Goal: Transaction & Acquisition: Download file/media

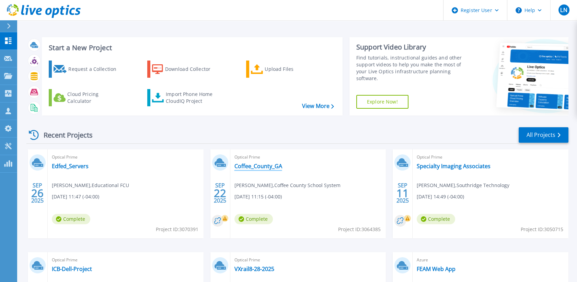
click at [253, 166] on link "Coffee_County_GA" at bounding box center [258, 165] width 48 height 7
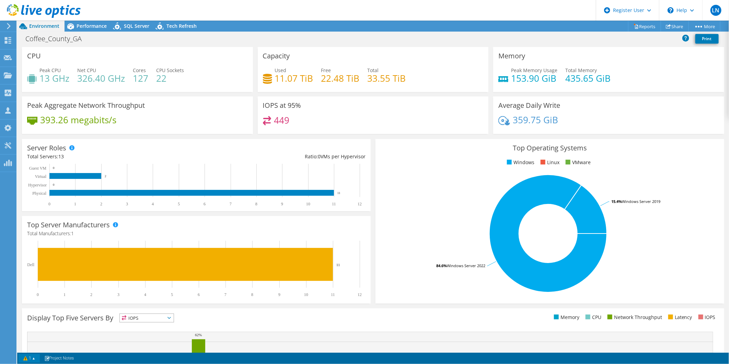
click at [32, 281] on link "1" at bounding box center [29, 358] width 21 height 9
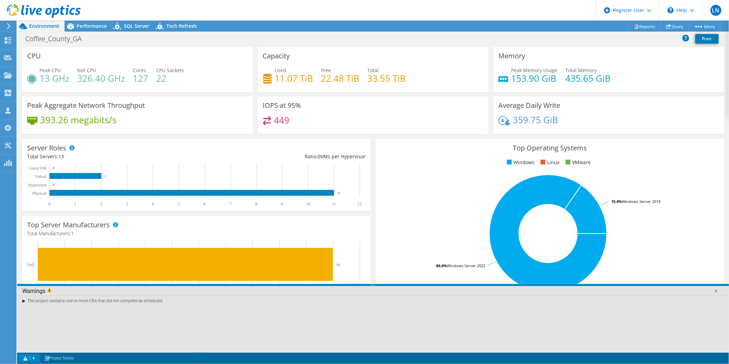
click at [22, 281] on div "The project contains one or more CRs that did not complete as scheduled." at bounding box center [373, 301] width 712 height 10
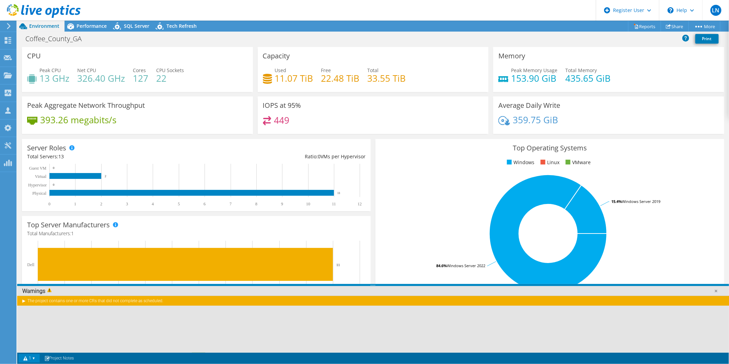
click at [22, 281] on div "The project contains one or more CRs that did not complete as scheduled." at bounding box center [373, 301] width 712 height 10
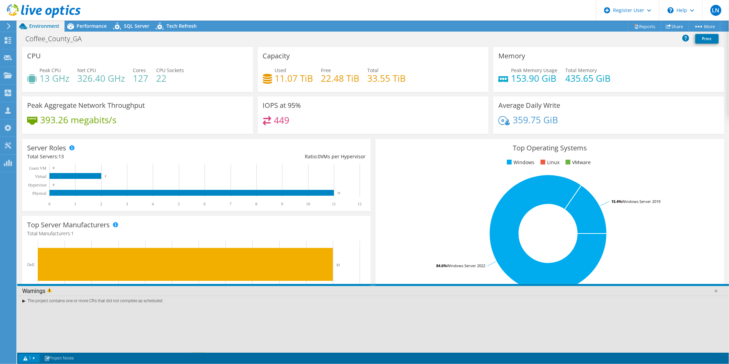
drag, startPoint x: 26, startPoint y: 301, endPoint x: 166, endPoint y: 302, distance: 139.4
click at [166, 281] on div "The project contains one or more CRs that did not complete as scheduled." at bounding box center [373, 301] width 712 height 10
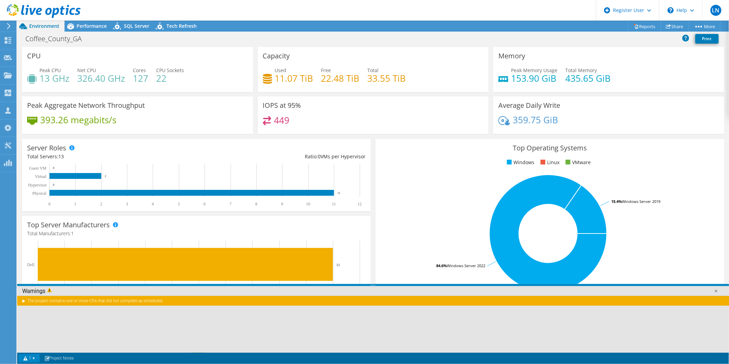
drag, startPoint x: 166, startPoint y: 302, endPoint x: 157, endPoint y: 302, distance: 8.6
copy div "The project contains one or more CRs that did not complete as scheduled."
click at [24, 281] on div "The project contains one or more CRs that did not complete as scheduled." at bounding box center [373, 301] width 712 height 10
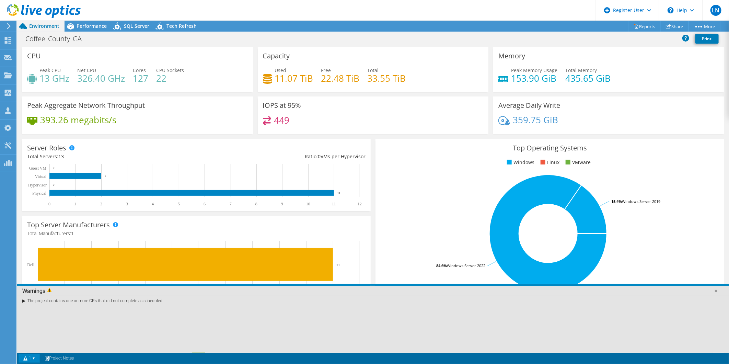
click at [19, 281] on div "The project contains one or more CRs that did not complete as scheduled." at bounding box center [373, 301] width 712 height 10
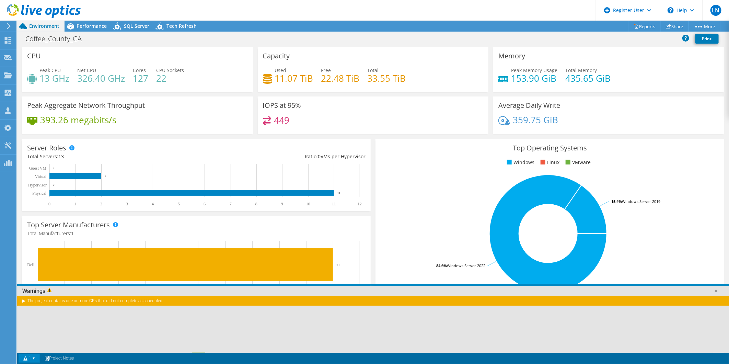
click at [22, 281] on div "The project contains one or more CRs that did not complete as scheduled." at bounding box center [373, 301] width 712 height 10
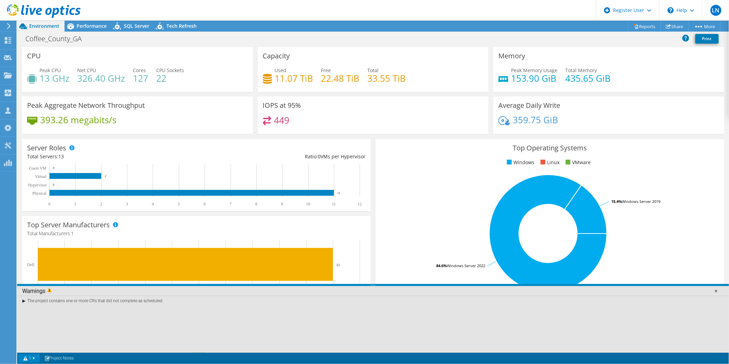
click at [583, 281] on link at bounding box center [716, 290] width 7 height 7
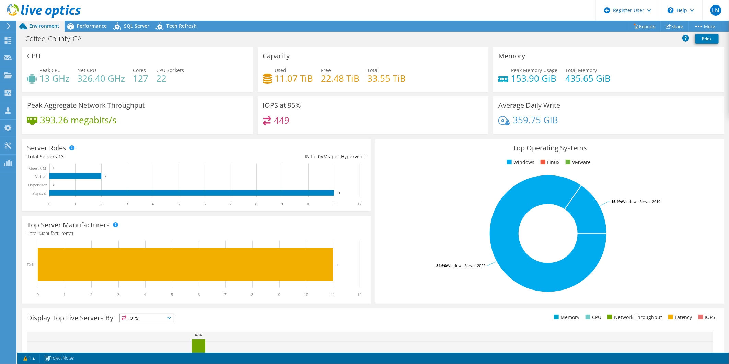
scroll to position [94, 0]
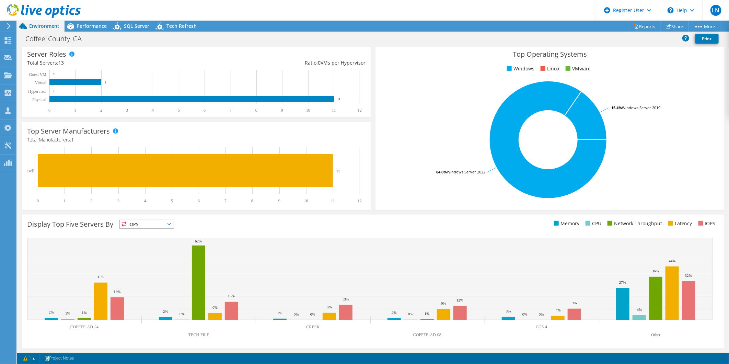
click at [148, 225] on span "IOPS" at bounding box center [147, 224] width 54 height 8
click at [149, 244] on li "Memory" at bounding box center [147, 243] width 54 height 10
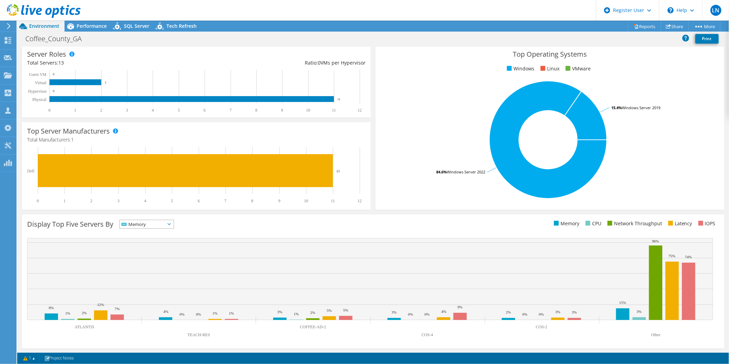
click at [156, 223] on span "Memory" at bounding box center [142, 224] width 45 height 8
click at [159, 249] on li "CPU" at bounding box center [147, 253] width 54 height 10
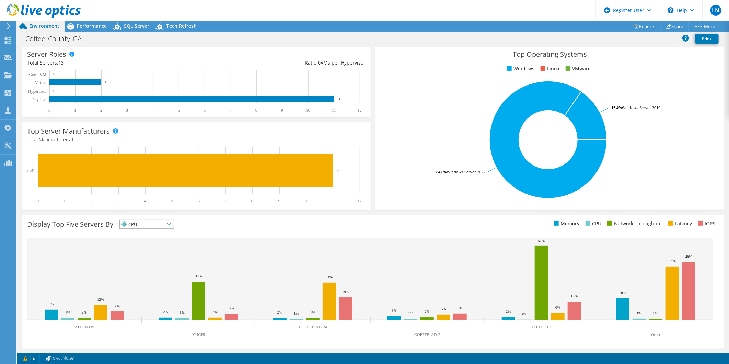
click at [154, 221] on span "CPU" at bounding box center [142, 224] width 45 height 8
click at [144, 273] on li "Latency" at bounding box center [147, 272] width 54 height 10
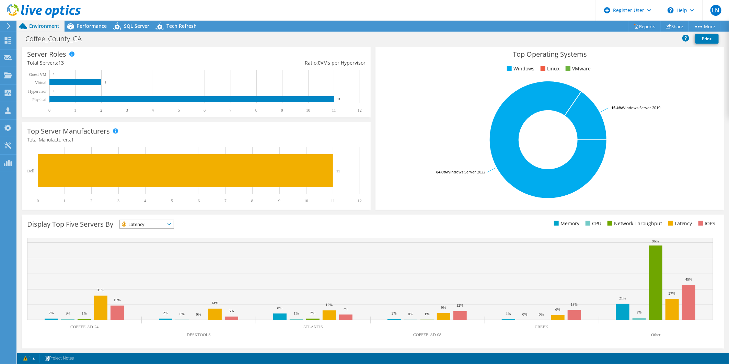
click at [149, 227] on span "Latency" at bounding box center [142, 224] width 45 height 8
click at [148, 230] on li "IOPS" at bounding box center [147, 233] width 54 height 10
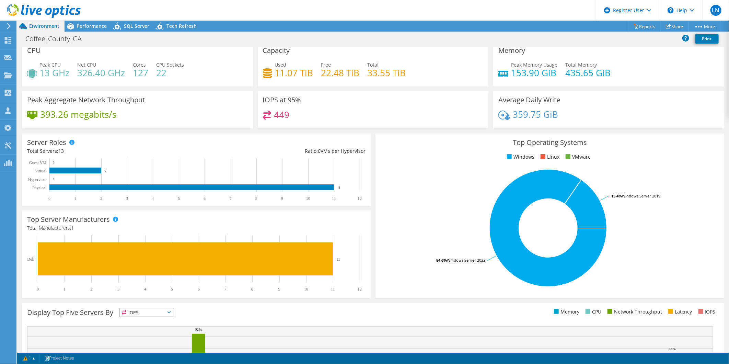
scroll to position [0, 0]
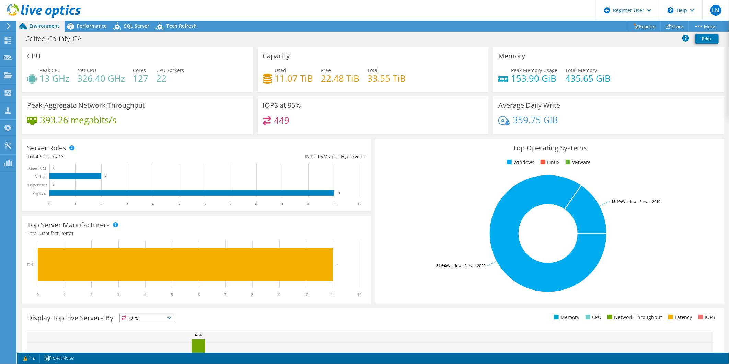
click at [152, 281] on span "IOPS" at bounding box center [142, 318] width 45 height 8
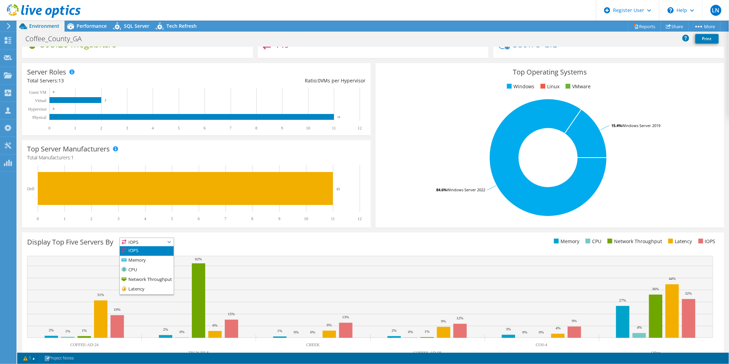
scroll to position [76, 0]
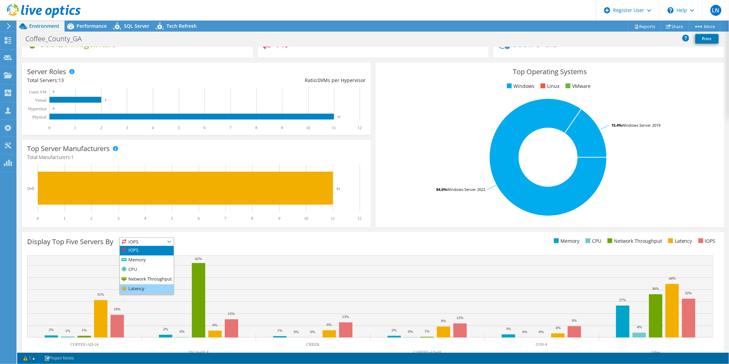
click at [139, 281] on li "Latency" at bounding box center [147, 289] width 54 height 10
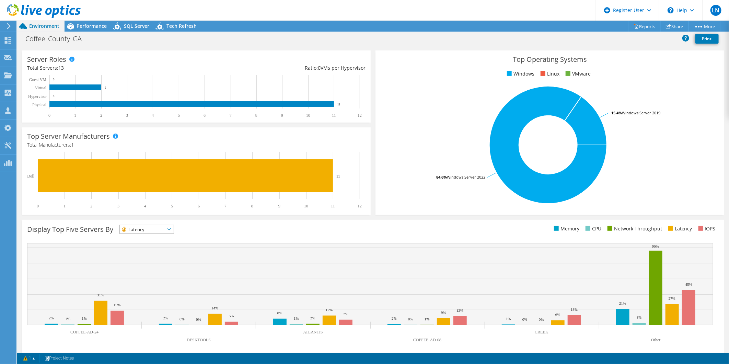
scroll to position [94, 0]
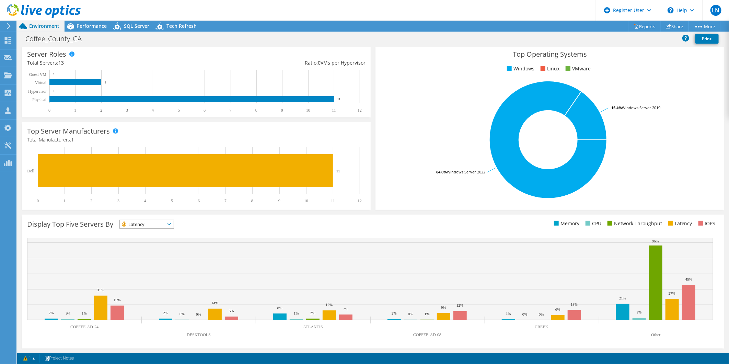
click at [144, 222] on span "Latency" at bounding box center [142, 224] width 45 height 8
click at [146, 231] on li "IOPS" at bounding box center [147, 233] width 54 height 10
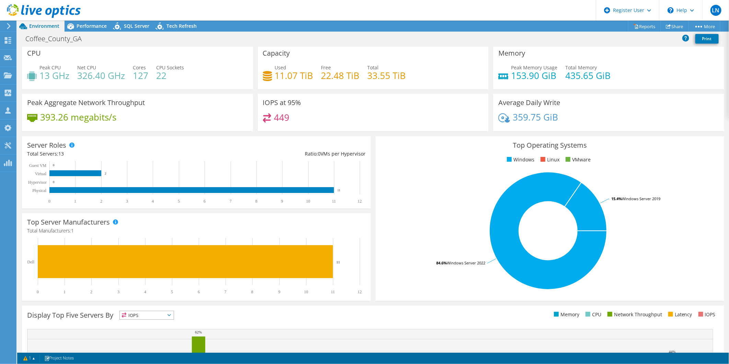
scroll to position [0, 0]
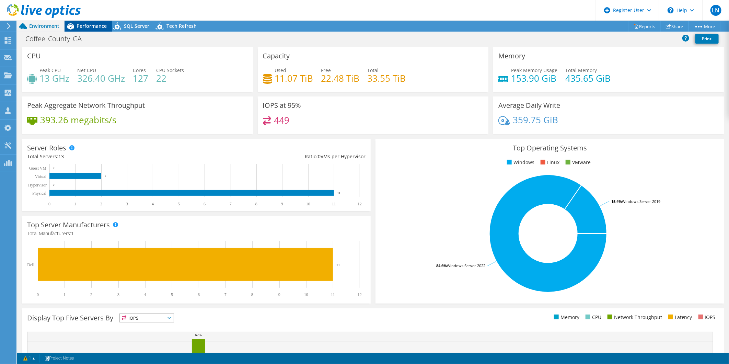
click at [82, 23] on span "Performance" at bounding box center [92, 26] width 30 height 7
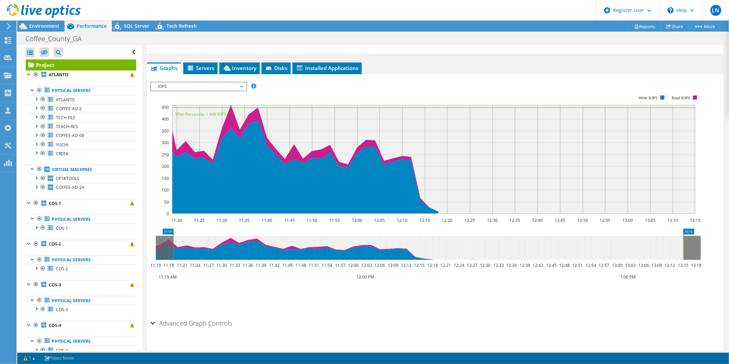
scroll to position [114, 0]
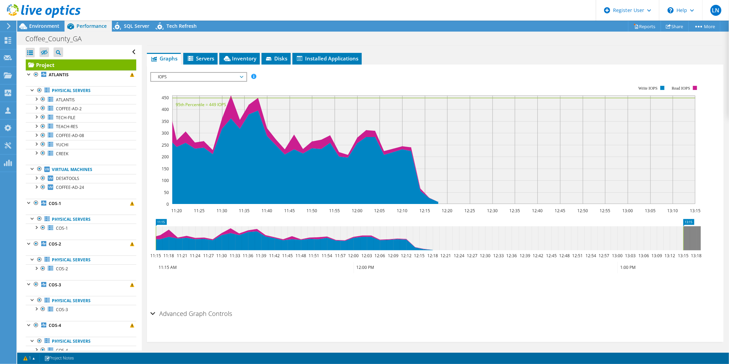
drag, startPoint x: 173, startPoint y: 243, endPoint x: 139, endPoint y: 243, distance: 33.6
click at [139, 243] on div "Open All Close All Hide Excluded Nodes Project Tree Filter" at bounding box center [373, 198] width 712 height 306
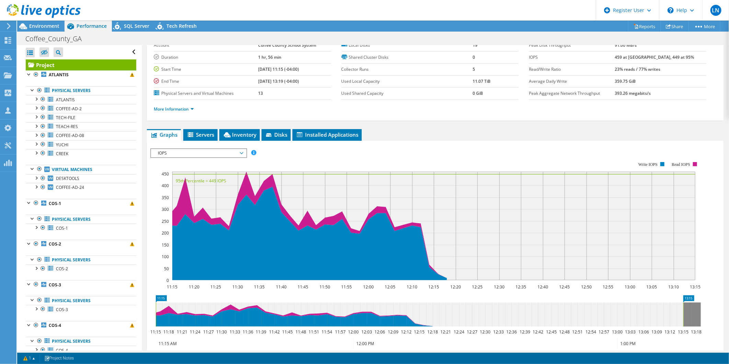
scroll to position [0, 0]
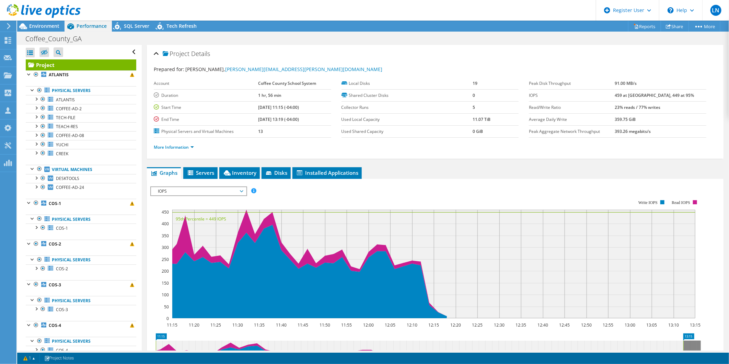
click at [205, 190] on span "IOPS" at bounding box center [198, 191] width 88 height 8
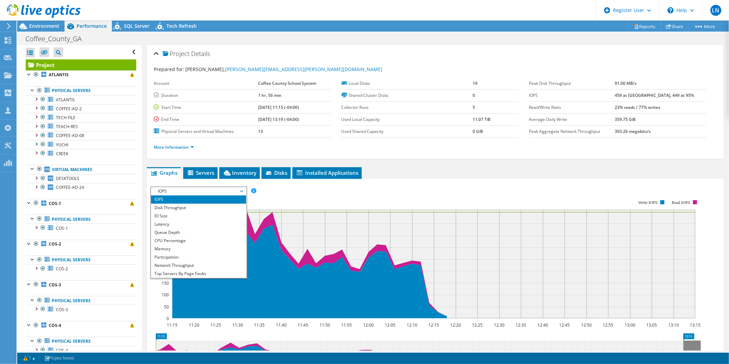
click at [477, 180] on div "IOPS Disk Throughput IO Size Latency Queue Depth CPU Percentage Memory Page Fau…" at bounding box center [435, 300] width 570 height 242
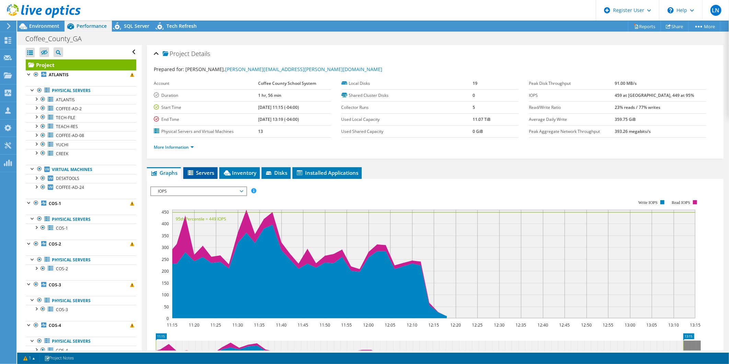
click at [205, 173] on span "Servers" at bounding box center [200, 172] width 27 height 7
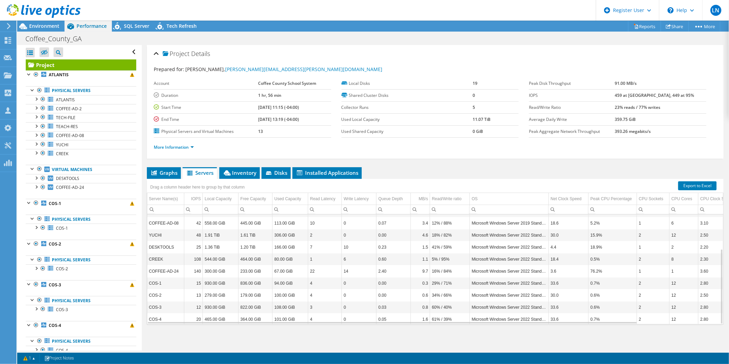
scroll to position [50, 0]
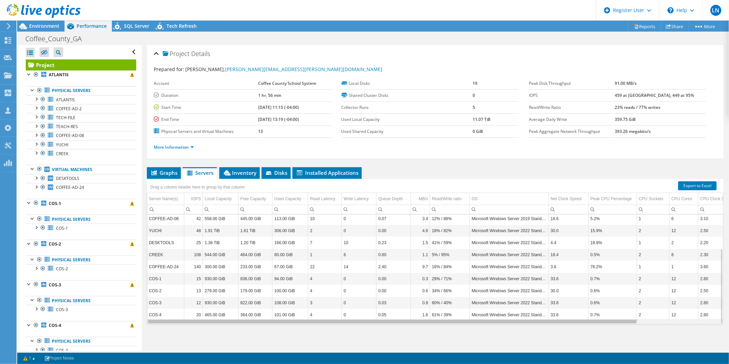
click at [406, 281] on div "Data grid" at bounding box center [392, 321] width 490 height 5
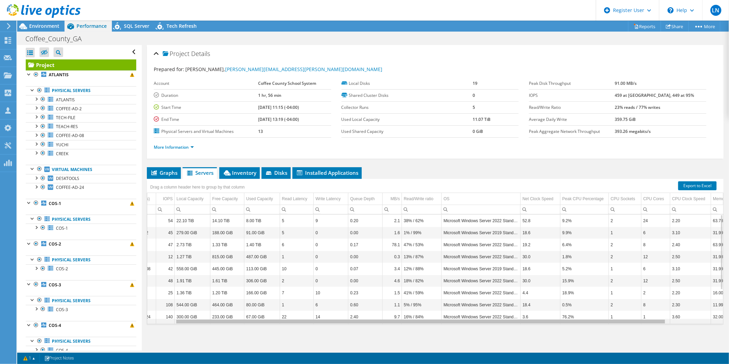
scroll to position [0, 0]
drag, startPoint x: 273, startPoint y: 320, endPoint x: 311, endPoint y: 317, distance: 38.9
click at [311, 281] on body "LN Dell User Luz Navarro Luz.Navarro@Dell.com Dell My Profile Log Out \n Help E…" at bounding box center [364, 182] width 729 height 364
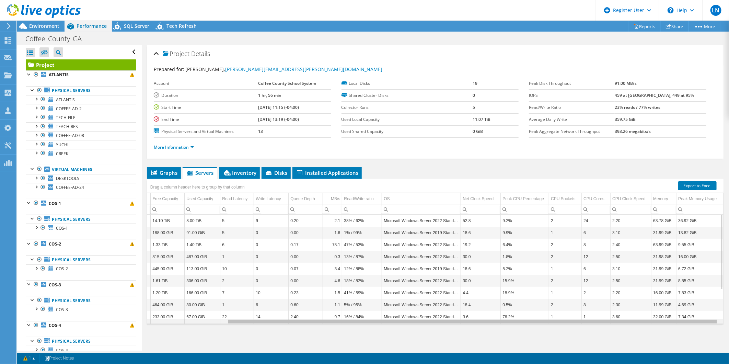
scroll to position [0, 93]
drag, startPoint x: 571, startPoint y: 322, endPoint x: 655, endPoint y: 325, distance: 84.2
click at [583, 281] on body "LN Dell User Luz Navarro Luz.Navarro@Dell.com Dell My Profile Log Out \n Help E…" at bounding box center [364, 182] width 729 height 364
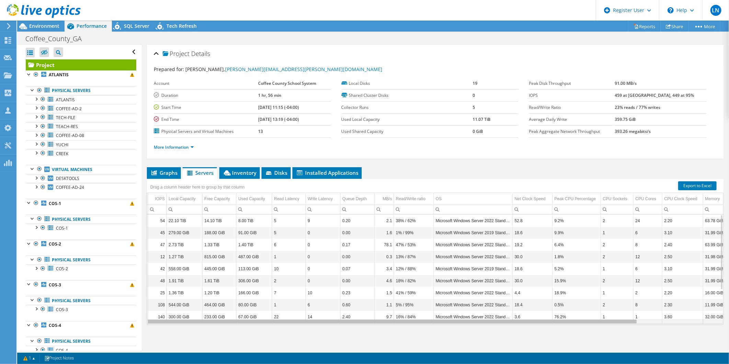
scroll to position [0, 0]
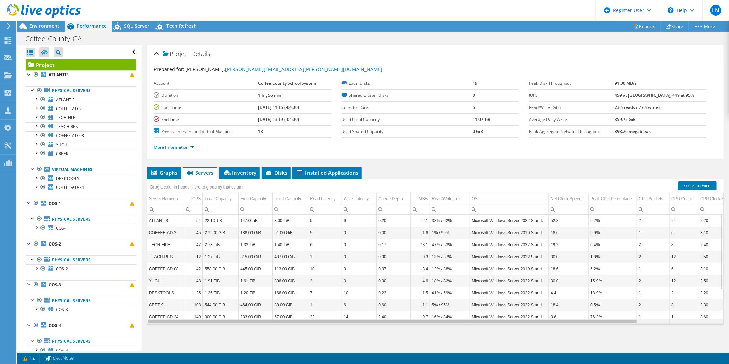
drag, startPoint x: 279, startPoint y: 321, endPoint x: 150, endPoint y: 323, distance: 129.4
click at [150, 281] on body "LN Dell User Luz Navarro Luz.Navarro@Dell.com Dell My Profile Log Out \n Help E…" at bounding box center [364, 182] width 729 height 364
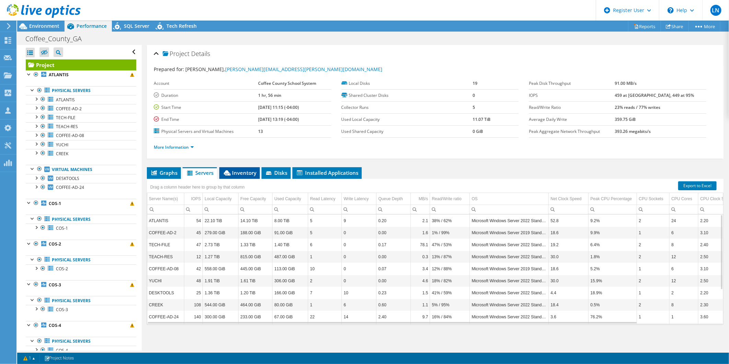
click at [239, 173] on span "Inventory" at bounding box center [240, 172] width 34 height 7
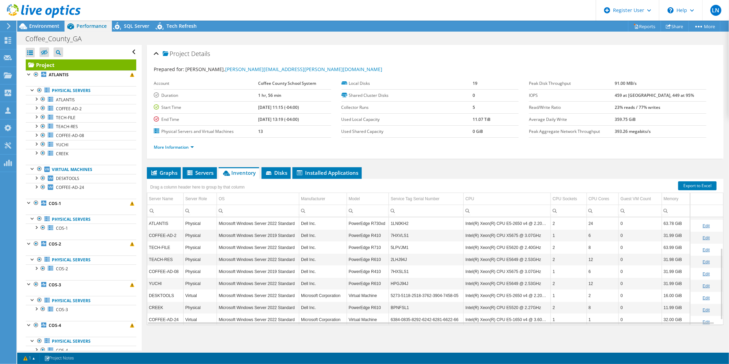
scroll to position [53, 0]
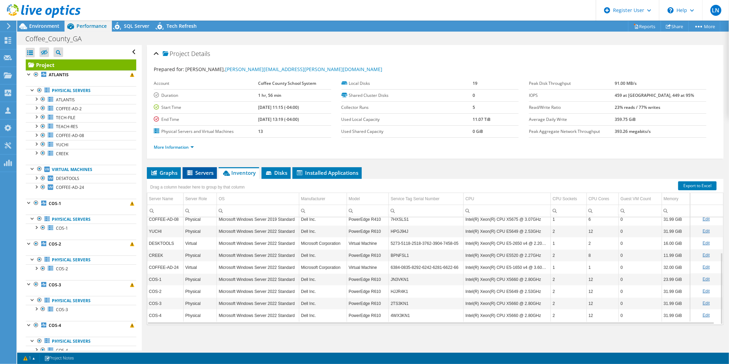
click at [196, 172] on span "Servers" at bounding box center [199, 172] width 27 height 7
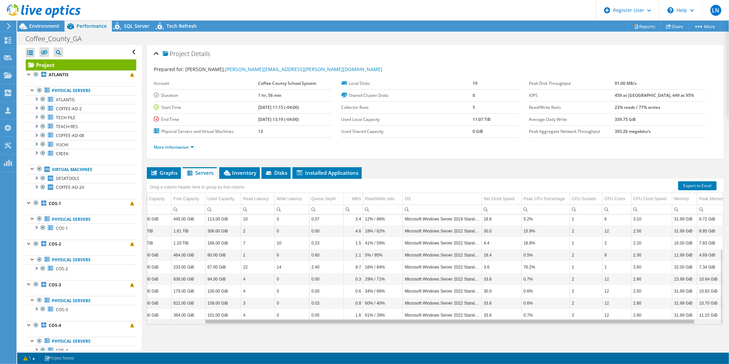
scroll to position [0, 0]
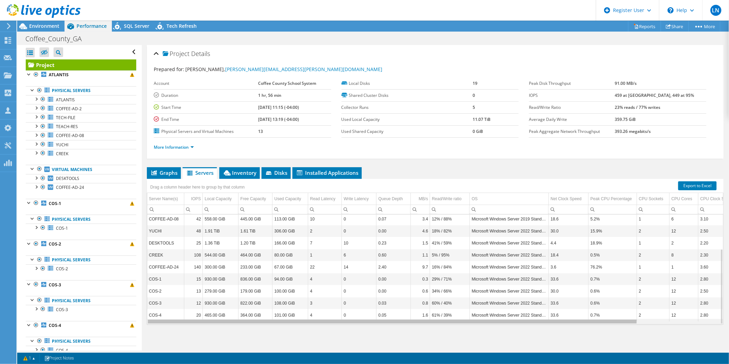
drag, startPoint x: 320, startPoint y: 322, endPoint x: 273, endPoint y: 318, distance: 46.6
click at [273, 281] on body "LN Dell User Luz Navarro Luz.Navarro@Dell.com Dell My Profile Log Out \n Help E…" at bounding box center [364, 182] width 729 height 364
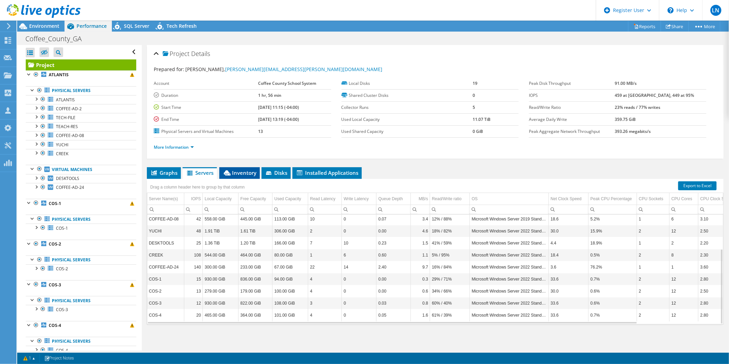
click at [237, 172] on span "Inventory" at bounding box center [240, 172] width 34 height 7
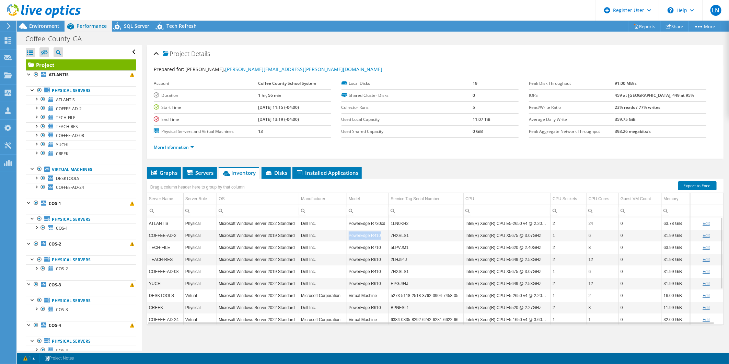
drag, startPoint x: 349, startPoint y: 234, endPoint x: 381, endPoint y: 234, distance: 32.3
click at [381, 234] on td "PowerEdge R410" at bounding box center [368, 235] width 42 height 12
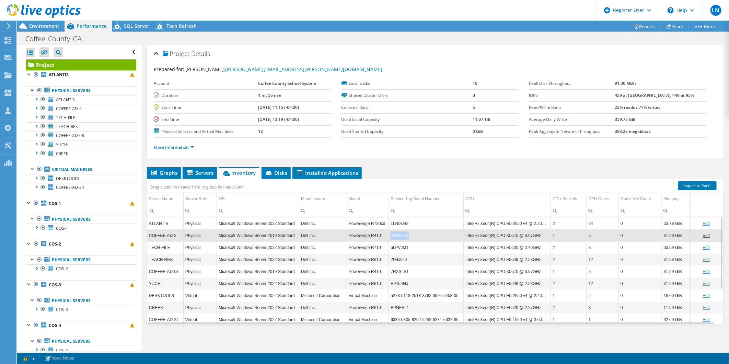
drag, startPoint x: 381, startPoint y: 234, endPoint x: 390, endPoint y: 238, distance: 9.2
click at [390, 238] on td "7HXVLS1" at bounding box center [426, 235] width 75 height 12
copy td "7HXVLS1"
click at [274, 170] on span "Disks" at bounding box center [276, 172] width 22 height 7
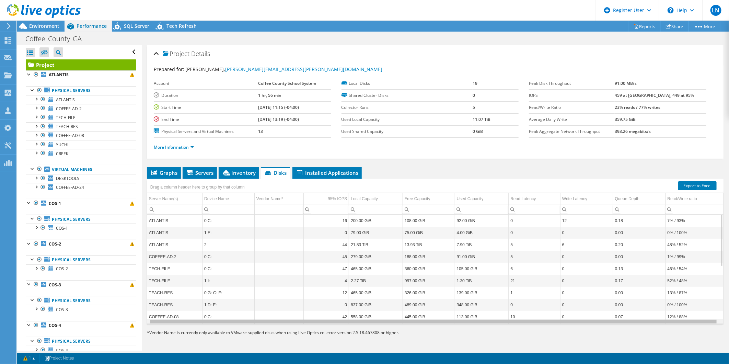
scroll to position [0, 2]
drag, startPoint x: 392, startPoint y: 323, endPoint x: 424, endPoint y: 322, distance: 31.9
click at [424, 281] on body "LN Dell User Luz Navarro Luz.Navarro@Dell.com Dell My Profile Log Out \n Help E…" at bounding box center [364, 182] width 729 height 364
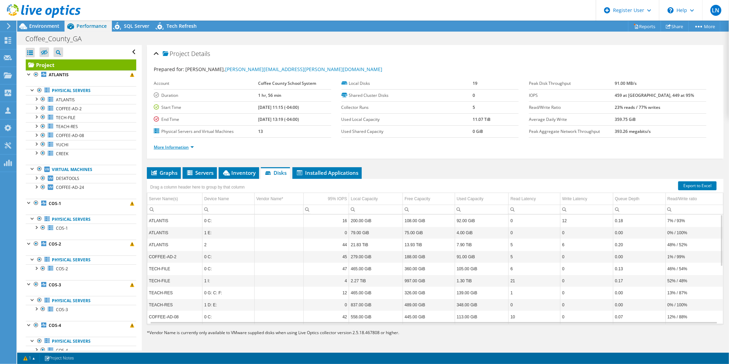
click at [188, 147] on link "More Information" at bounding box center [174, 147] width 40 height 6
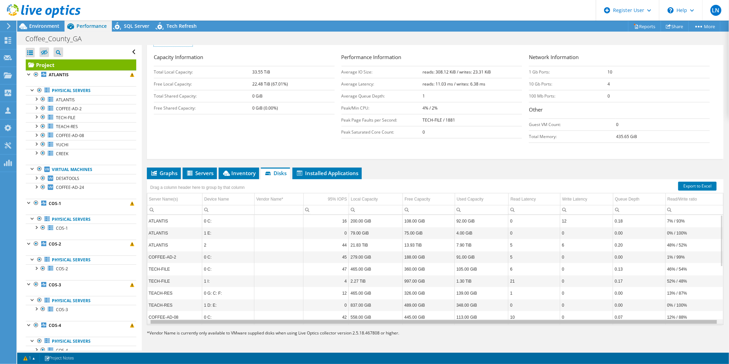
scroll to position [0, 0]
drag, startPoint x: 331, startPoint y: 323, endPoint x: 228, endPoint y: 320, distance: 103.0
click at [228, 281] on body "LN Dell User Luz Navarro Luz.Navarro@Dell.com Dell My Profile Log Out \n Help E…" at bounding box center [364, 182] width 729 height 364
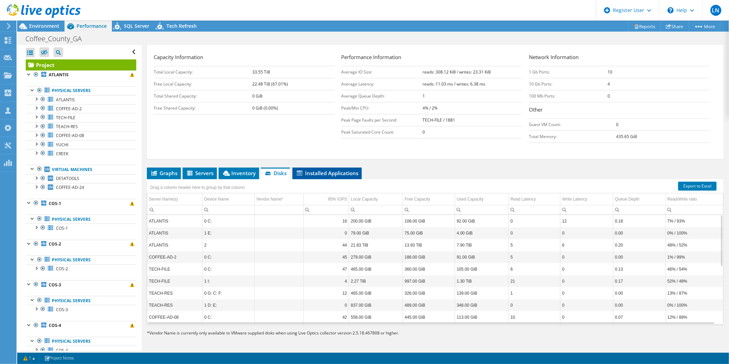
click at [334, 173] on span "Installed Applications" at bounding box center [327, 173] width 62 height 7
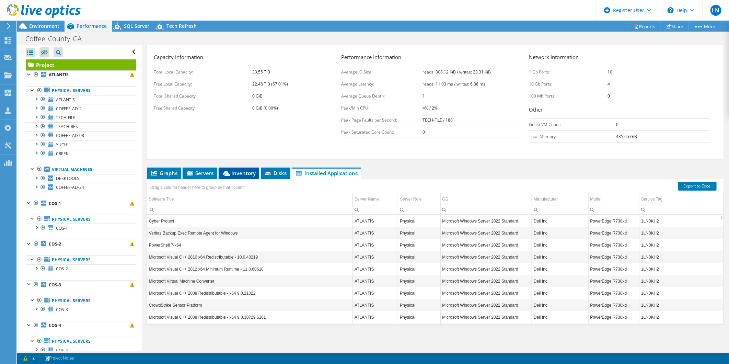
click at [234, 168] on li "Inventory" at bounding box center [239, 174] width 41 height 12
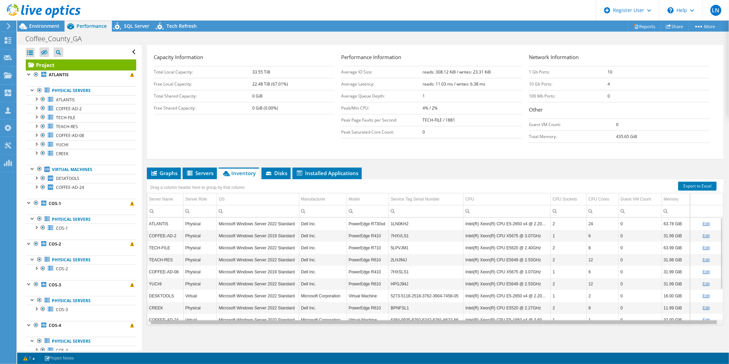
scroll to position [0, 3]
drag, startPoint x: 302, startPoint y: 323, endPoint x: 490, endPoint y: 319, distance: 188.2
click at [490, 281] on body "LN Dell User Luz Navarro Luz.Navarro@Dell.com Dell My Profile Log Out \n Help E…" at bounding box center [364, 182] width 729 height 364
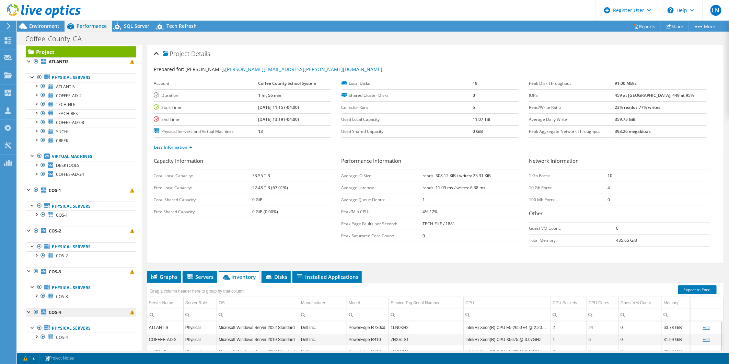
scroll to position [20, 0]
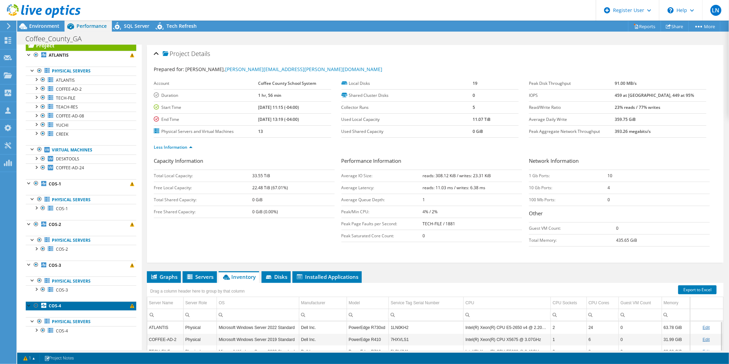
click at [130, 281] on span at bounding box center [132, 306] width 4 height 4
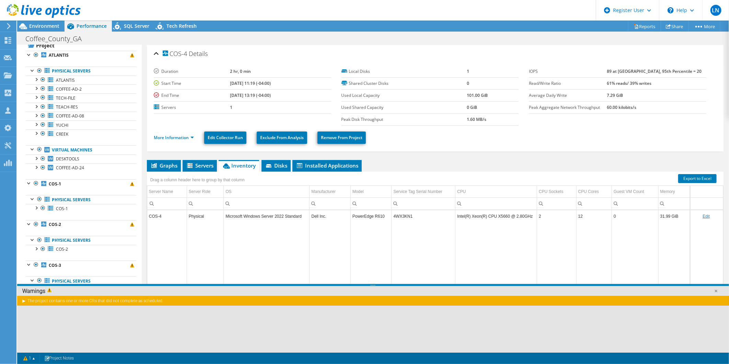
click at [447, 145] on div "More Information Edit Collector Run Exclude From Analysis Remove From Project" at bounding box center [435, 138] width 563 height 24
click at [583, 281] on link at bounding box center [716, 290] width 7 height 7
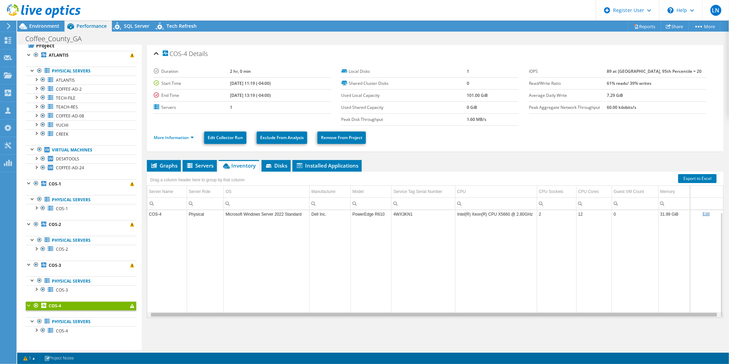
scroll to position [0, 0]
drag, startPoint x: 262, startPoint y: 314, endPoint x: 118, endPoint y: 317, distance: 144.2
click at [118, 281] on body "LN Dell User Luz Navarro Luz.Navarro@Dell.com Dell My Profile Log Out \n Help E…" at bounding box center [364, 182] width 729 height 364
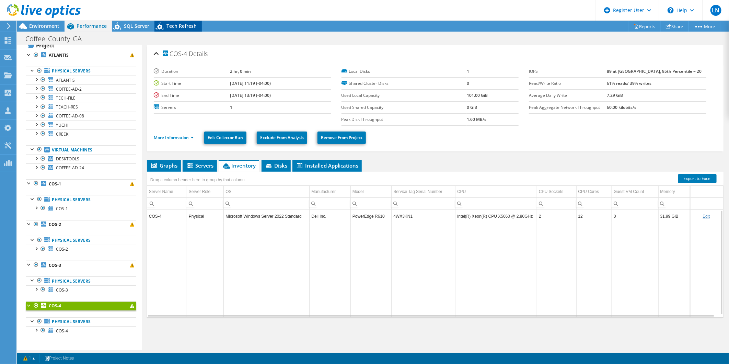
click at [154, 27] on icon at bounding box center [160, 27] width 12 height 14
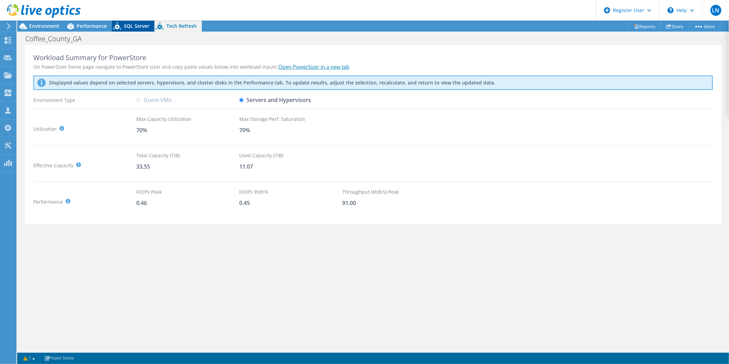
click at [142, 27] on span "SQL Server" at bounding box center [136, 26] width 25 height 7
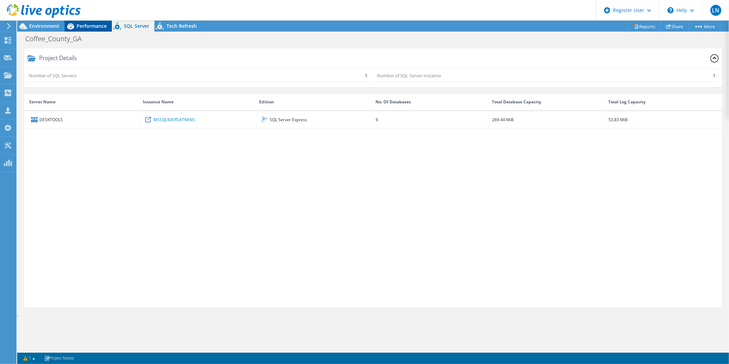
click at [86, 27] on span "Performance" at bounding box center [92, 26] width 30 height 7
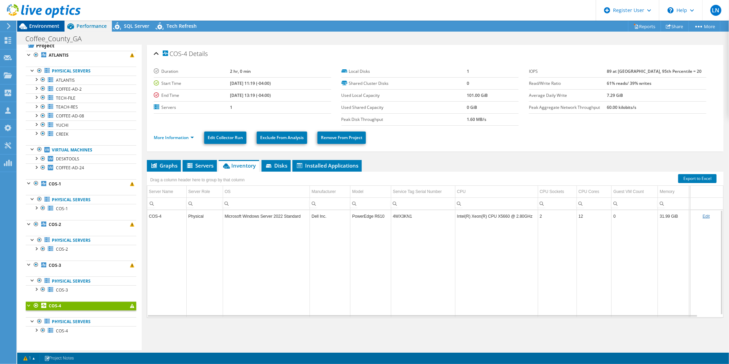
click at [36, 23] on span "Environment" at bounding box center [44, 26] width 30 height 7
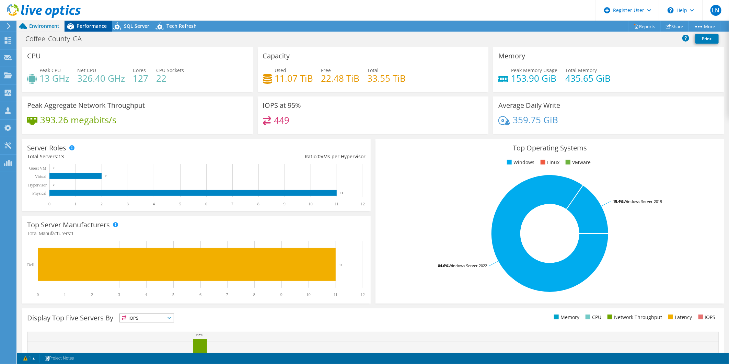
click at [71, 24] on icon at bounding box center [71, 26] width 12 height 12
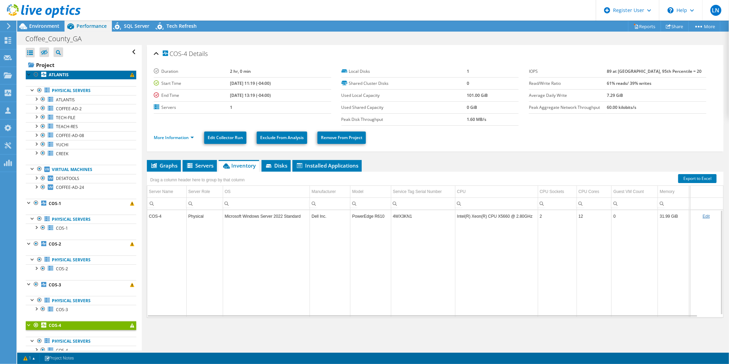
click at [49, 73] on b "ATLANTIS" at bounding box center [59, 75] width 20 height 6
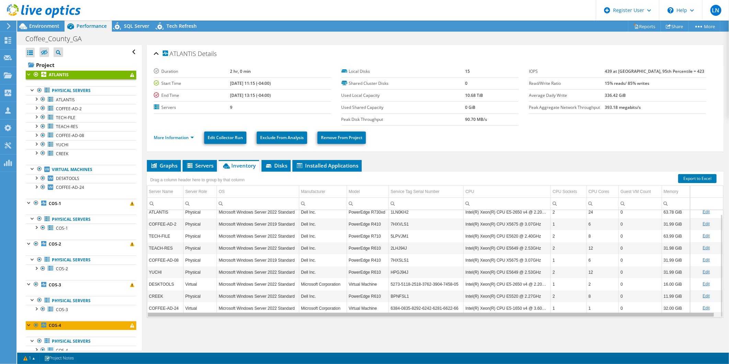
drag, startPoint x: 241, startPoint y: 315, endPoint x: 203, endPoint y: 316, distance: 37.8
click at [203, 281] on body "LN Dell User Luz Navarro Luz.Navarro@Dell.com Dell My Profile Log Out \n Help E…" at bounding box center [364, 182] width 729 height 364
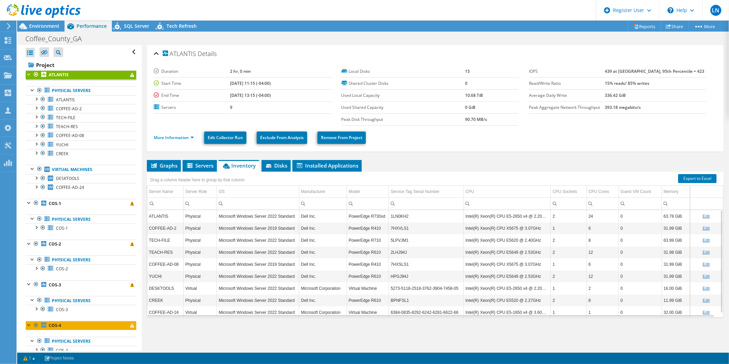
scroll to position [4, 0]
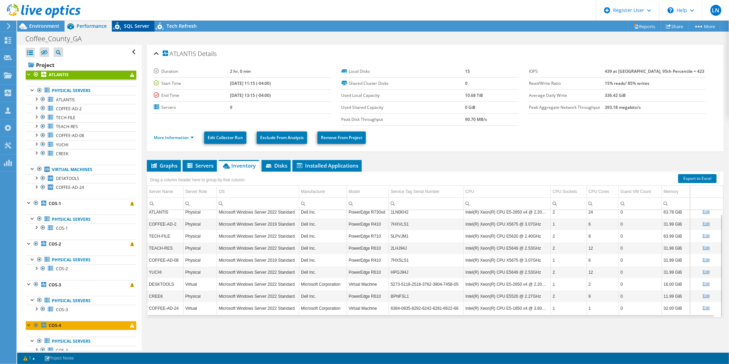
click at [133, 30] on div "SQL Server" at bounding box center [133, 26] width 43 height 11
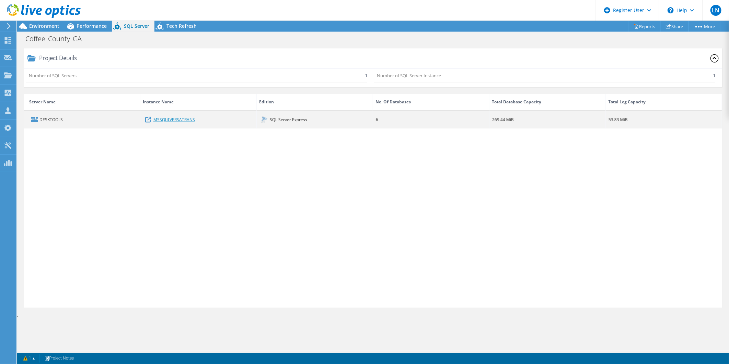
click at [174, 119] on link "MSSQL$VERSATRANS" at bounding box center [174, 120] width 42 height 8
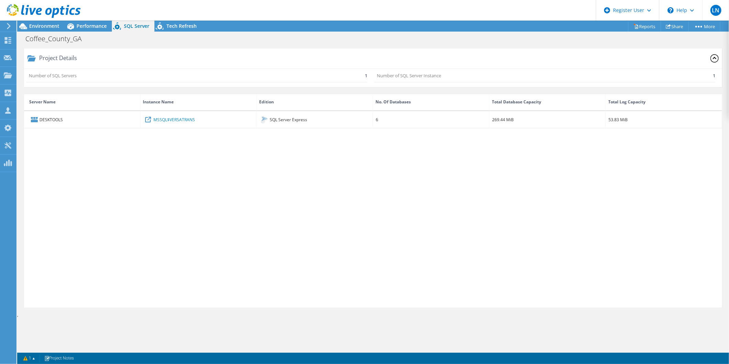
click at [172, 32] on div "Coffee_County_GA Print" at bounding box center [373, 38] width 712 height 13
click at [174, 22] on div "Tech Refresh" at bounding box center [177, 26] width 47 height 11
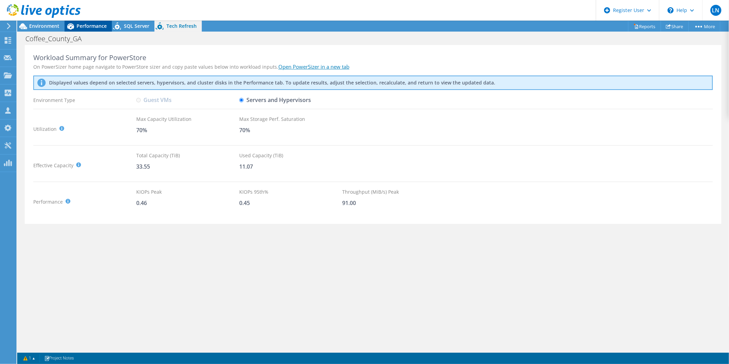
click at [78, 25] on span "Performance" at bounding box center [92, 26] width 30 height 7
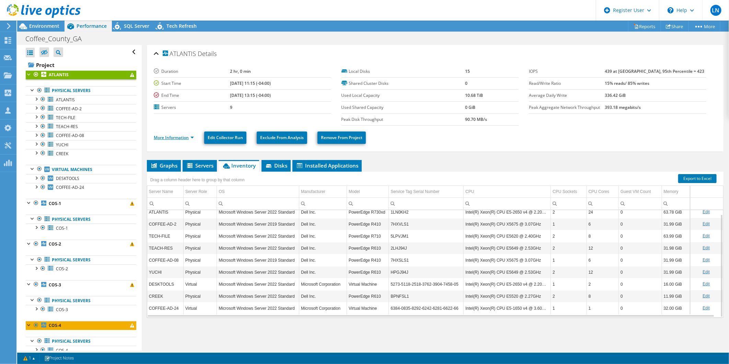
click at [190, 138] on link "More Information" at bounding box center [174, 138] width 40 height 6
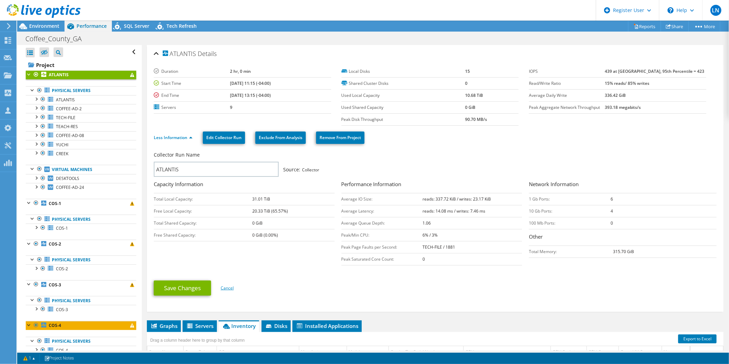
click at [232, 281] on link "Cancel" at bounding box center [227, 288] width 13 height 6
click at [44, 28] on span "Environment" at bounding box center [44, 26] width 30 height 7
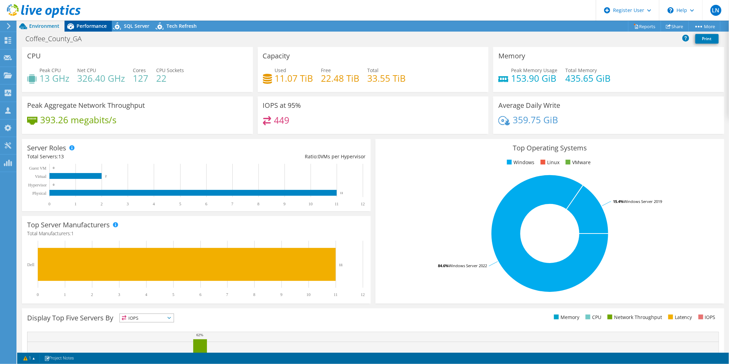
click at [99, 27] on span "Performance" at bounding box center [92, 26] width 30 height 7
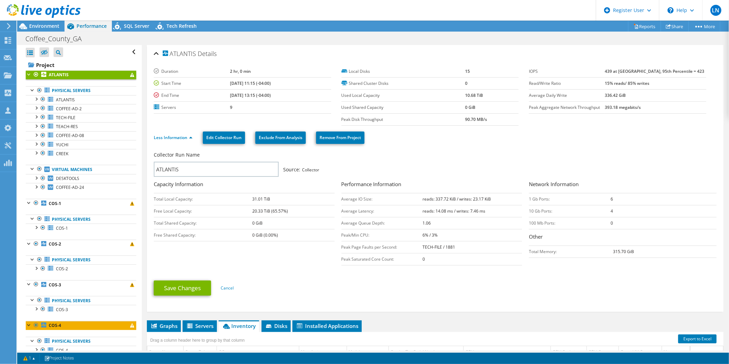
scroll to position [76, 0]
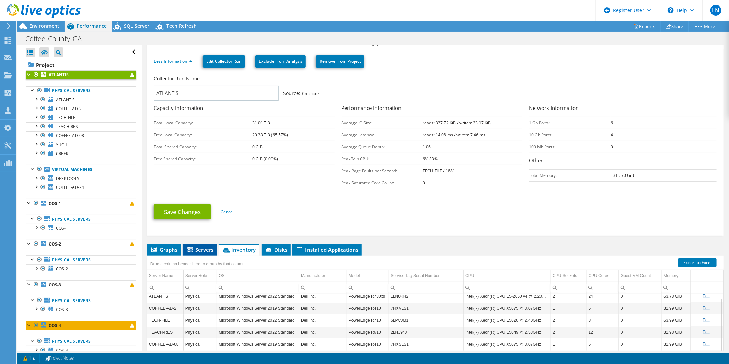
click at [190, 250] on icon at bounding box center [189, 249] width 5 height 5
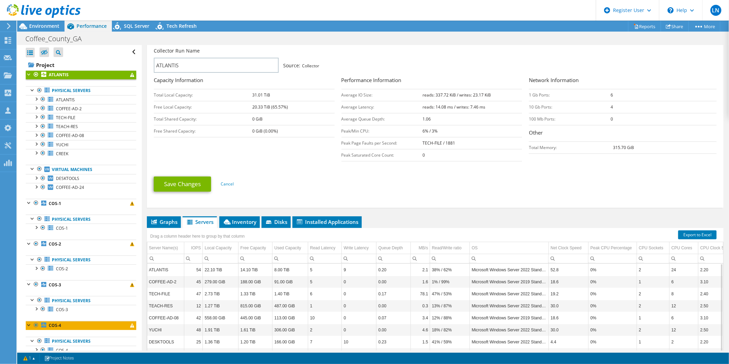
scroll to position [114, 0]
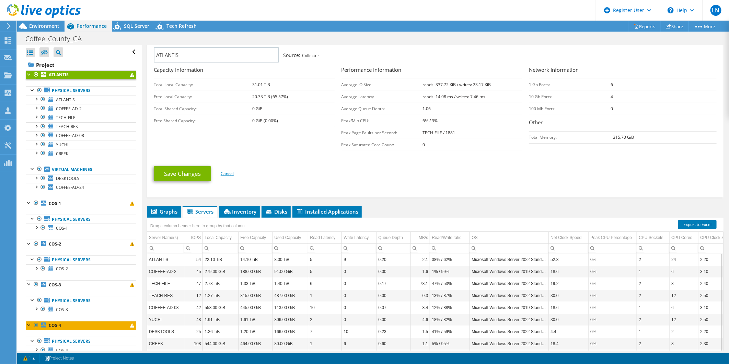
click at [228, 172] on link "Cancel" at bounding box center [227, 174] width 13 height 6
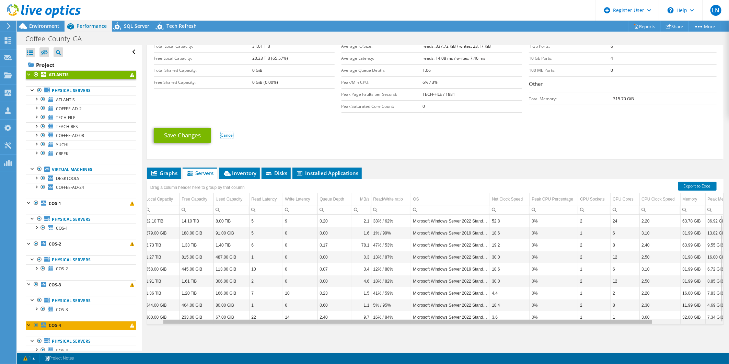
scroll to position [0, 93]
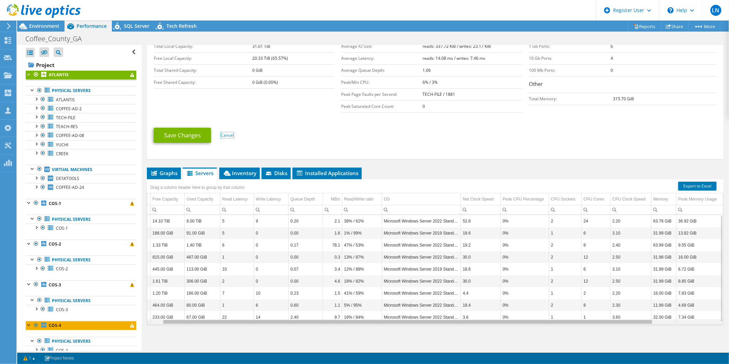
drag, startPoint x: 286, startPoint y: 320, endPoint x: 338, endPoint y: 341, distance: 56.3
click at [338, 281] on body "LN Dell User Luz Navarro Luz.Navarro@Dell.com Dell My Profile Log Out \n Help E…" at bounding box center [364, 182] width 729 height 364
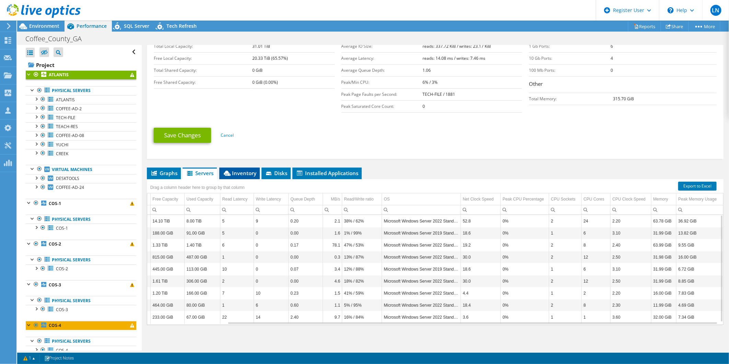
click at [246, 173] on span "Inventory" at bounding box center [240, 173] width 34 height 7
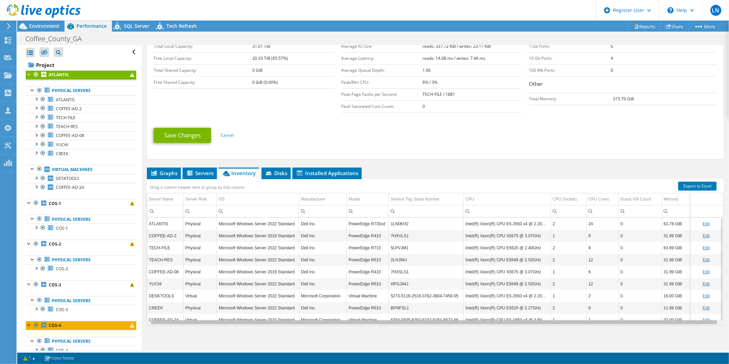
scroll to position [0, 3]
drag, startPoint x: 349, startPoint y: 322, endPoint x: 428, endPoint y: 328, distance: 79.2
click at [428, 281] on body "LN Dell User Luz Navarro Luz.Navarro@Dell.com Dell My Profile Log Out \n Help E…" at bounding box center [364, 182] width 729 height 364
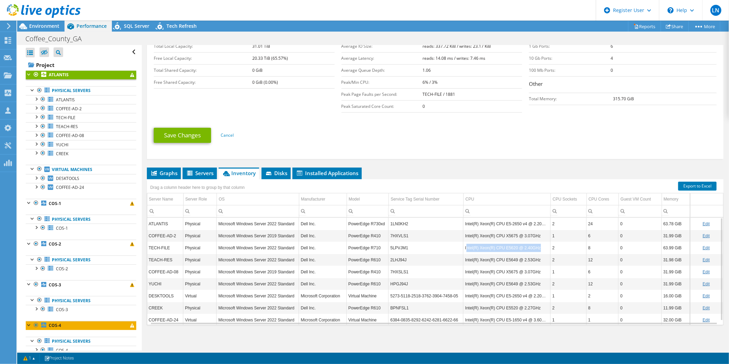
drag, startPoint x: 462, startPoint y: 246, endPoint x: 527, endPoint y: 253, distance: 65.2
click at [529, 253] on tbody "ATLANTIS Physical Microsoft Windows Server 2022 Standard Dell Inc. PowerEdge R7…" at bounding box center [435, 272] width 576 height 108
click at [458, 248] on td "5LPVJM1" at bounding box center [426, 248] width 75 height 12
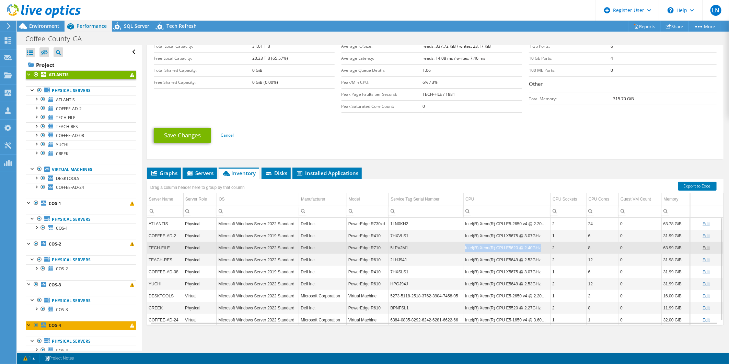
drag, startPoint x: 460, startPoint y: 246, endPoint x: 535, endPoint y: 252, distance: 74.4
click at [535, 252] on td "Intel(R) Xeon(R) CPU E5620 @ 2.40GHz" at bounding box center [506, 248] width 87 height 12
copy td "Intel(R) Xeon(R) CPU E5620 @ 2.40GHz"
click at [48, 23] on span "Environment" at bounding box center [44, 26] width 30 height 7
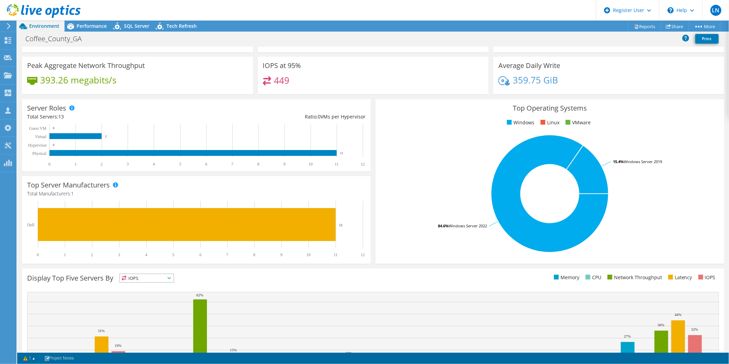
scroll to position [0, 0]
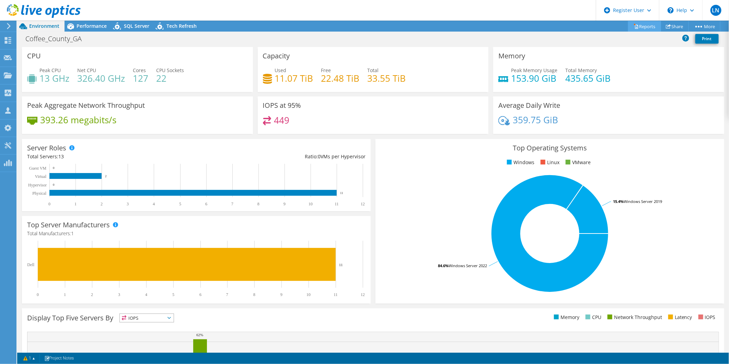
click at [583, 23] on link "Reports" at bounding box center [644, 26] width 33 height 11
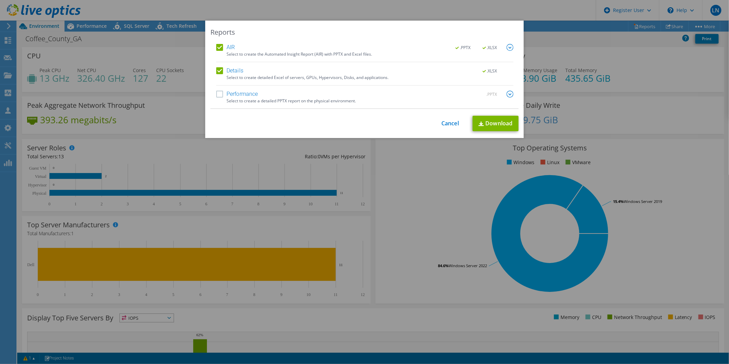
click at [246, 95] on label "Performance" at bounding box center [237, 94] width 42 height 7
click at [0, 0] on input "Performance" at bounding box center [0, 0] width 0 height 0
click at [499, 126] on link "Download" at bounding box center [496, 123] width 46 height 15
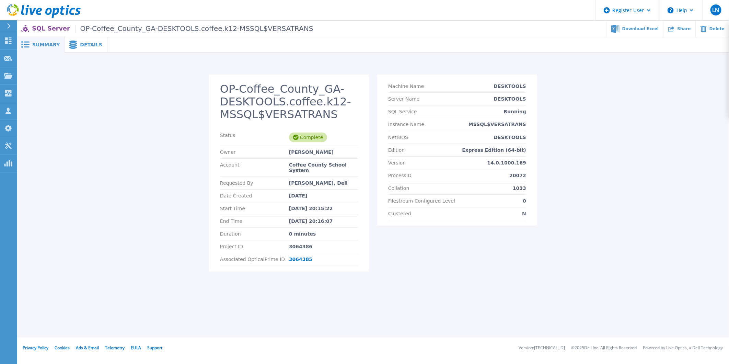
click at [87, 46] on span "Details" at bounding box center [91, 44] width 22 height 5
